Goal: Transaction & Acquisition: Download file/media

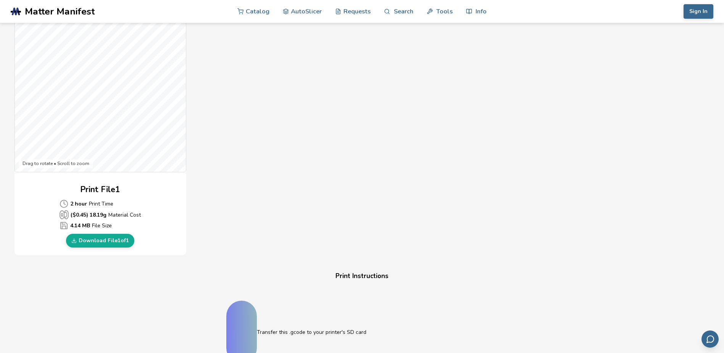
scroll to position [229, 0]
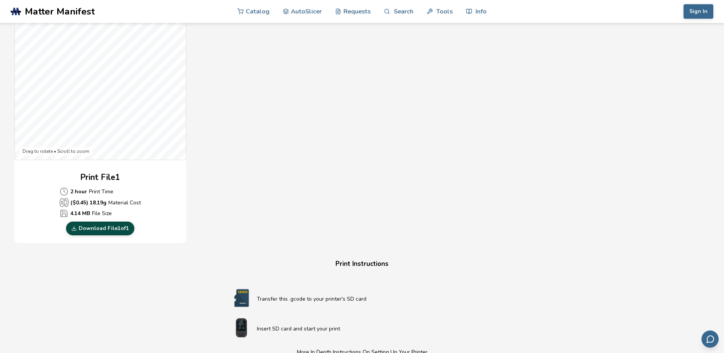
click at [103, 228] on link "Download File 1 of 1" at bounding box center [100, 228] width 68 height 14
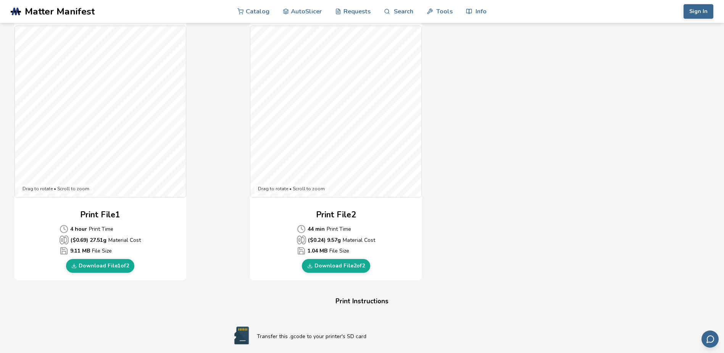
scroll to position [191, 0]
click at [111, 268] on link "Download File 1 of 2" at bounding box center [100, 266] width 68 height 14
click at [345, 270] on link "Download File 2 of 2" at bounding box center [336, 266] width 68 height 14
